Goal: Transaction & Acquisition: Purchase product/service

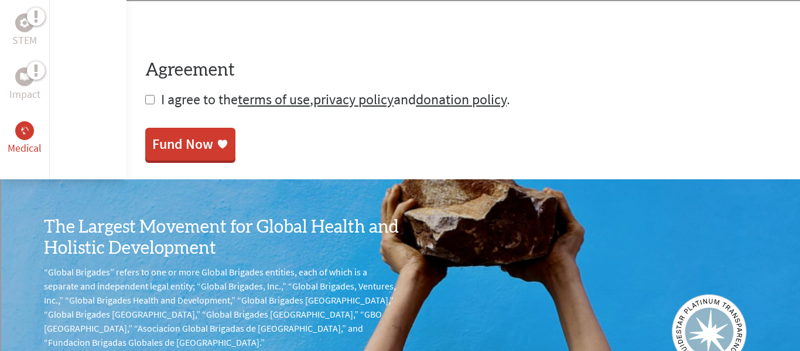
scroll to position [745, 0]
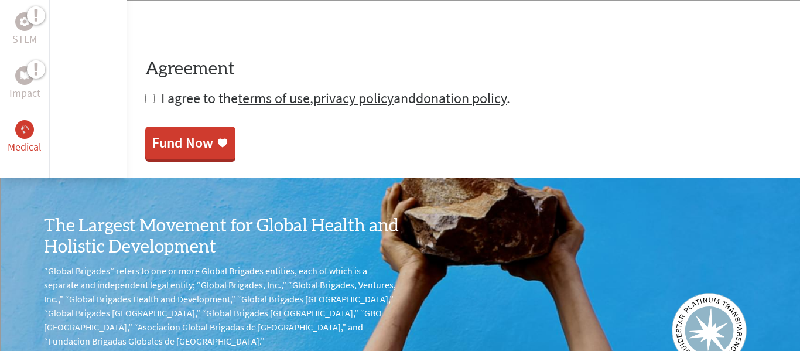
click at [206, 89] on span "I agree to the terms of use , privacy policy and donation policy ." at bounding box center [335, 98] width 349 height 18
click at [166, 64] on h4 "Agreement" at bounding box center [463, 69] width 636 height 21
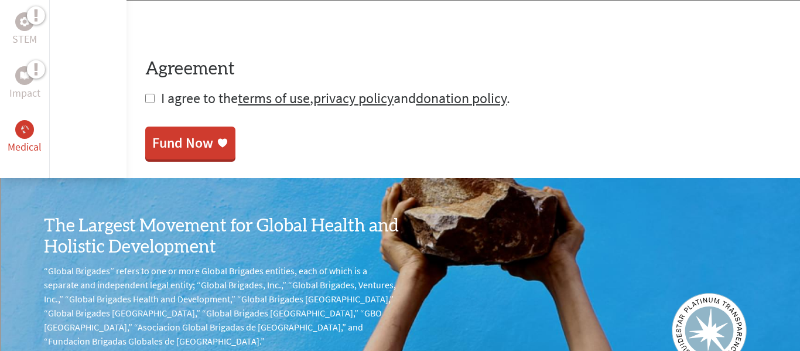
click at [149, 94] on input "checkbox" at bounding box center [149, 98] width 9 height 9
checkbox input "true"
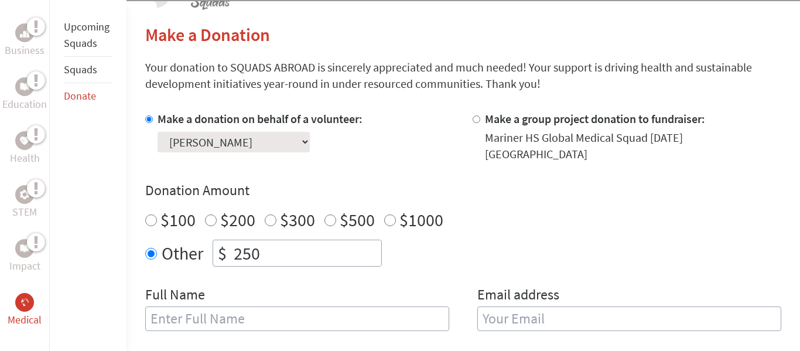
scroll to position [290, 0]
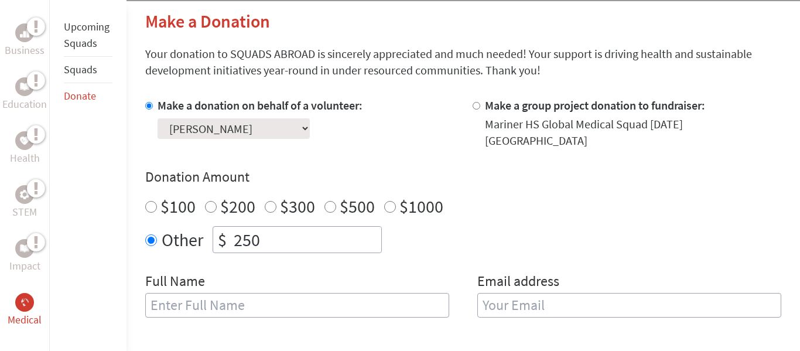
click at [164, 201] on label "$100" at bounding box center [177, 206] width 35 height 22
click at [157, 201] on input "$100" at bounding box center [151, 207] width 12 height 12
radio input "true"
click at [247, 195] on label "$200" at bounding box center [237, 206] width 35 height 22
click at [217, 201] on input "$200" at bounding box center [211, 207] width 12 height 12
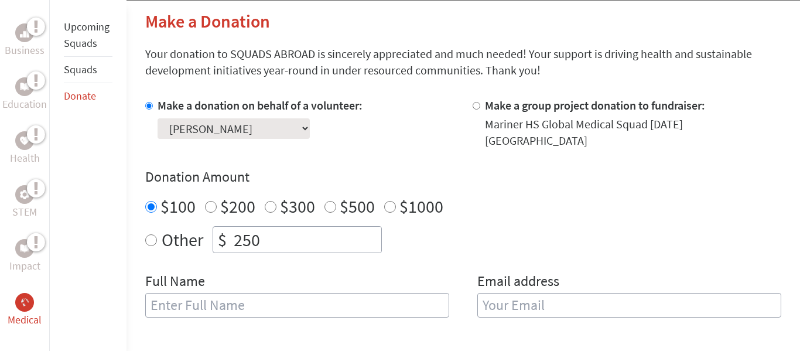
radio input "true"
click at [285, 197] on label "$300" at bounding box center [297, 206] width 35 height 22
click at [276, 201] on input "$300" at bounding box center [271, 207] width 12 height 12
radio input "true"
click at [328, 204] on div "$500" at bounding box center [349, 205] width 50 height 21
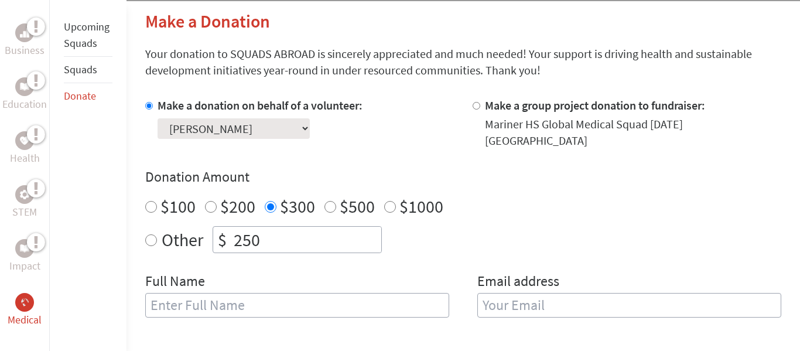
click at [324, 201] on input "$500" at bounding box center [330, 207] width 12 height 12
radio input "true"
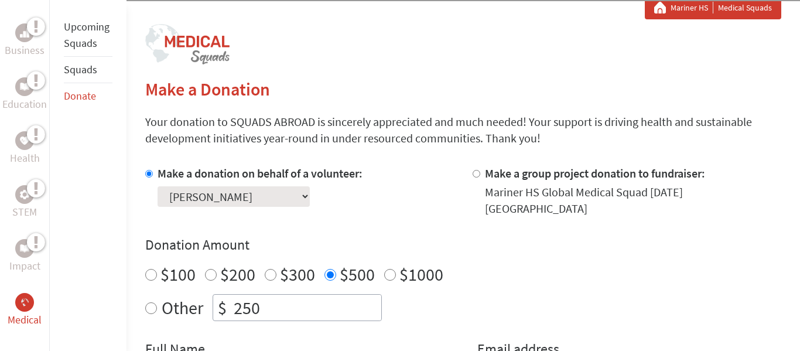
scroll to position [223, 0]
click at [329, 268] on input "$500" at bounding box center [330, 274] width 12 height 12
click at [177, 301] on label "Other" at bounding box center [183, 306] width 42 height 27
click at [157, 301] on input "Other" at bounding box center [151, 307] width 12 height 12
radio input "true"
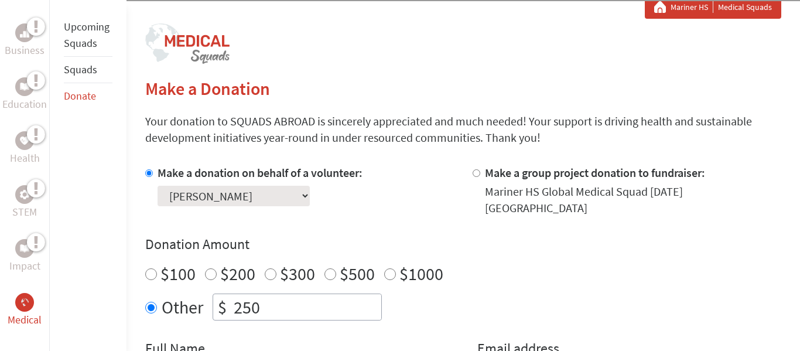
click at [328, 300] on input "250" at bounding box center [306, 307] width 150 height 26
type input "2"
type input "1"
click at [389, 268] on input "$1000" at bounding box center [390, 274] width 12 height 12
radio input "true"
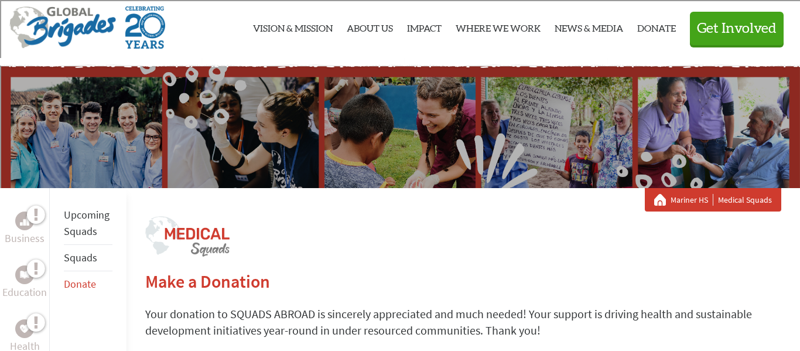
scroll to position [37, 0]
